Goal: Task Accomplishment & Management: Complete application form

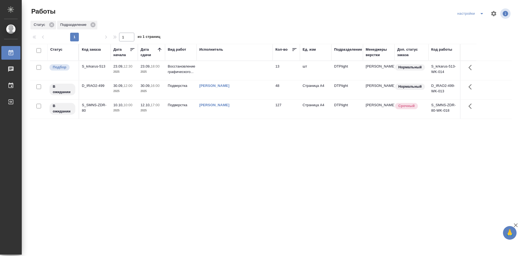
click at [256, 175] on div "Статус Код заказа Дата начала Дата сдачи Вид работ Исполнитель Кол-во Ед. изм П…" at bounding box center [271, 142] width 482 height 196
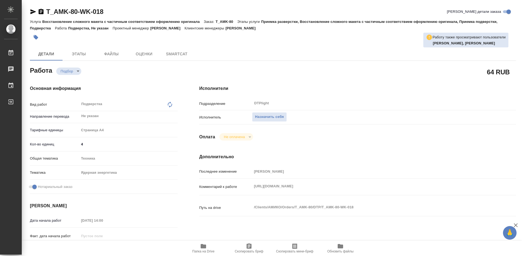
type textarea "x"
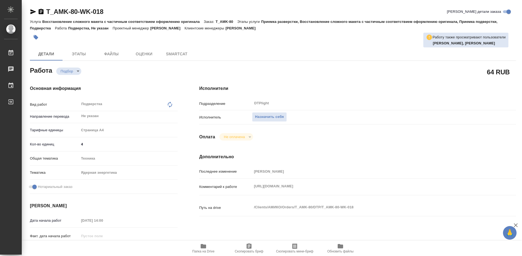
type textarea "x"
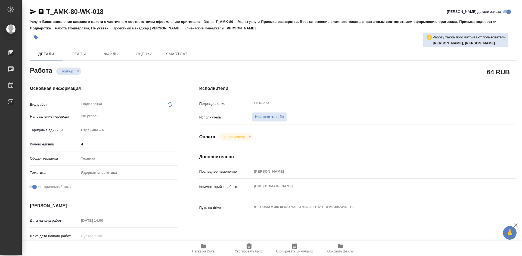
type textarea "x"
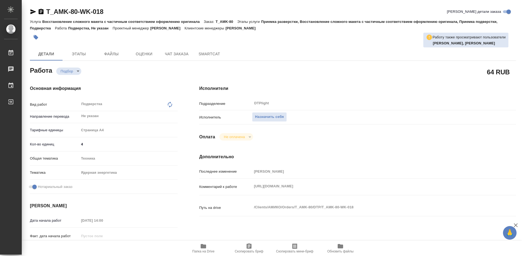
type textarea "x"
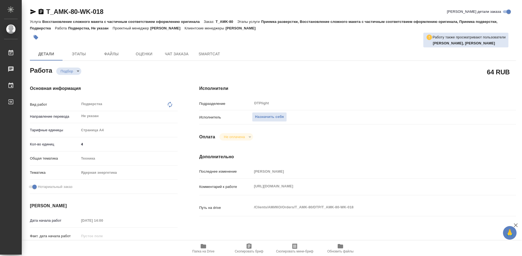
type textarea "x"
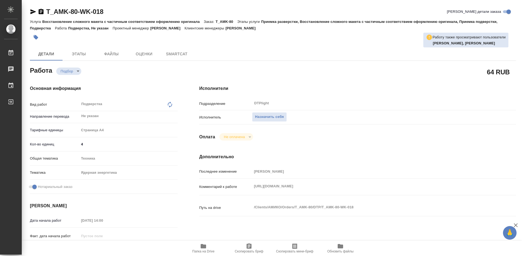
type textarea "x"
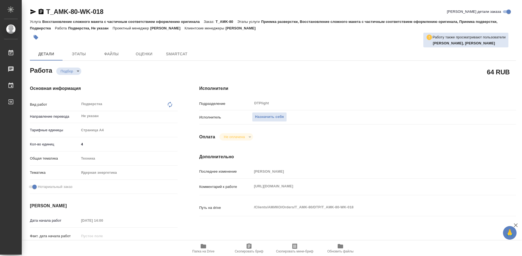
type textarea "x"
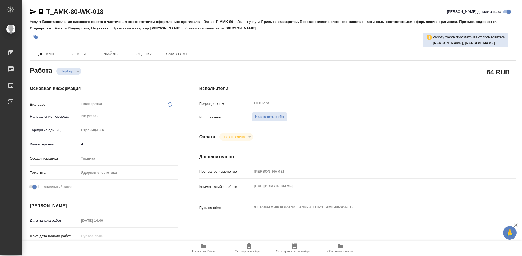
type textarea "x"
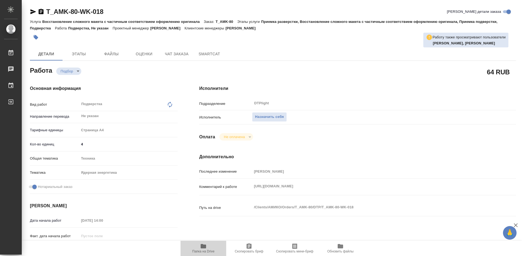
click at [206, 245] on icon "button" at bounding box center [203, 245] width 7 height 7
type textarea "x"
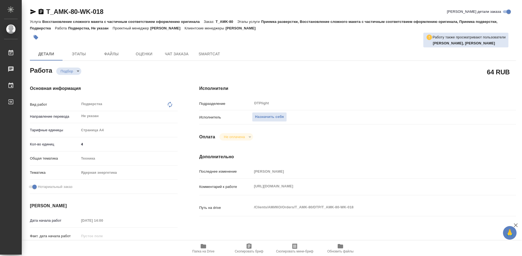
type textarea "x"
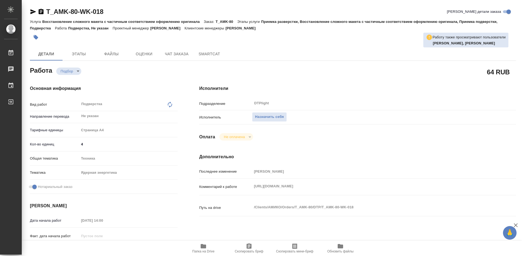
type textarea "x"
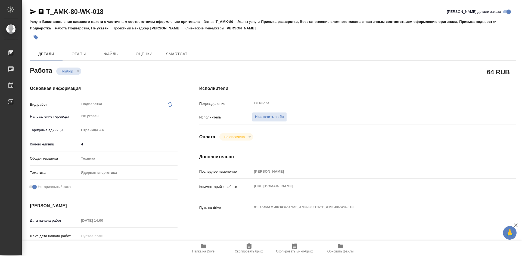
type textarea "x"
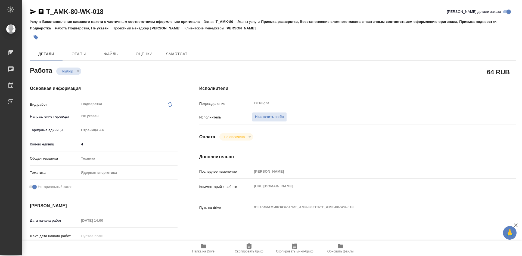
type textarea "x"
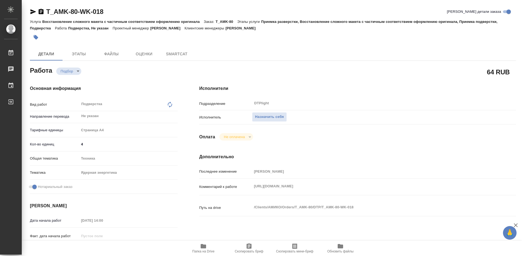
type textarea "x"
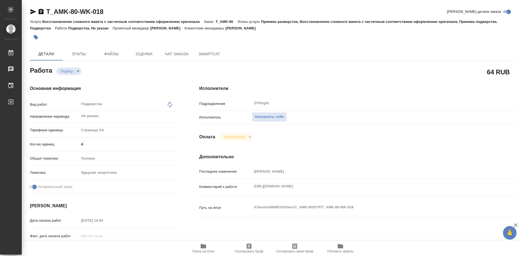
type textarea "x"
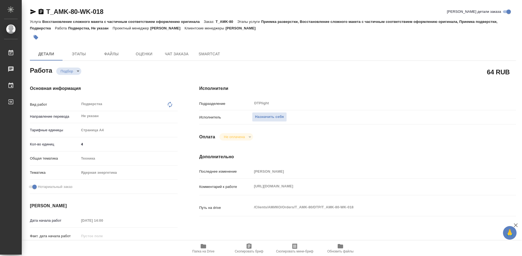
type textarea "x"
